Goal: Task Accomplishment & Management: Complete application form

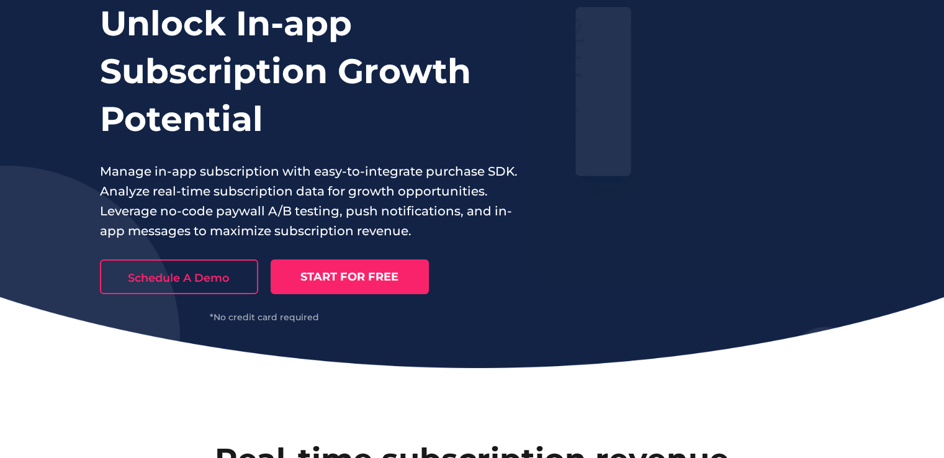
scroll to position [186, 0]
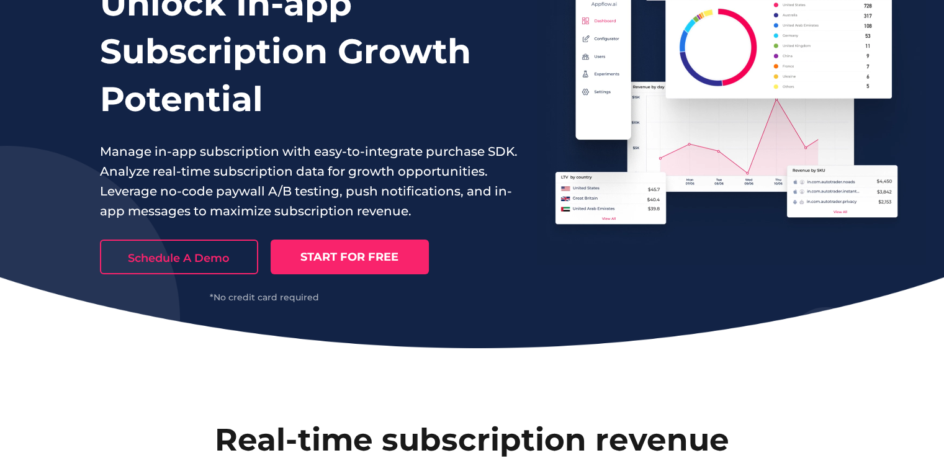
click at [358, 255] on link "START FOR FREE" at bounding box center [350, 257] width 158 height 35
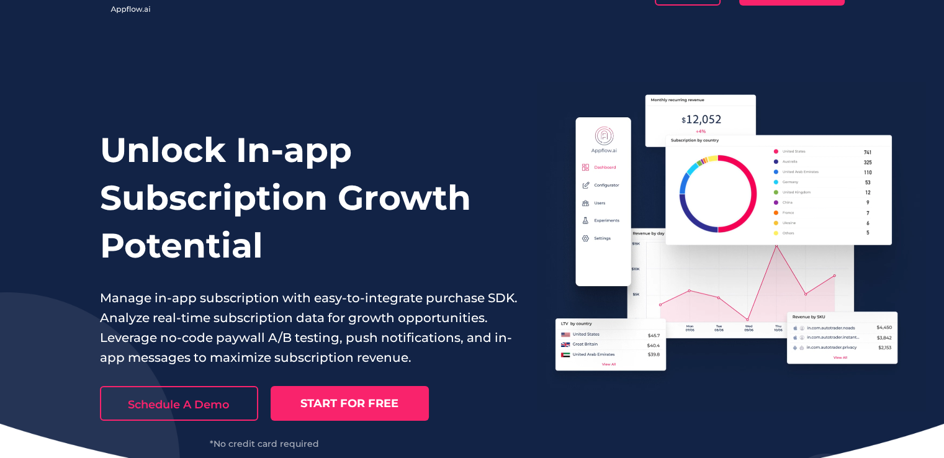
scroll to position [0, 0]
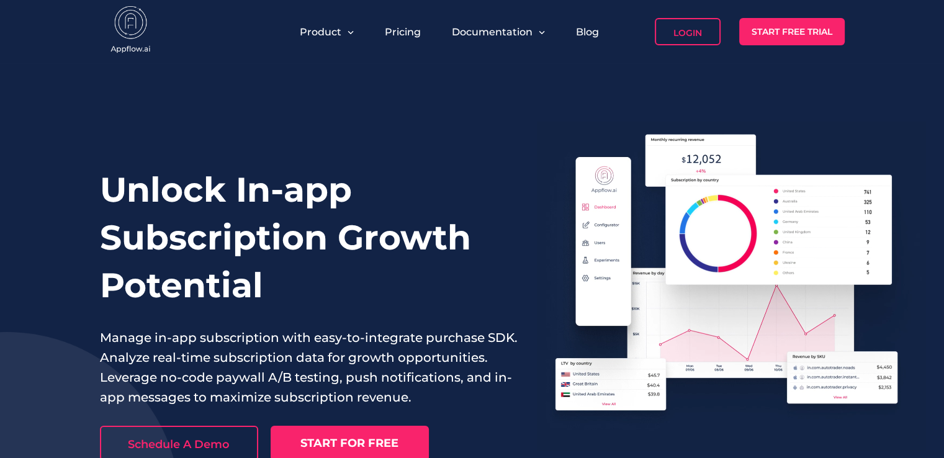
click at [119, 18] on img at bounding box center [131, 31] width 62 height 50
